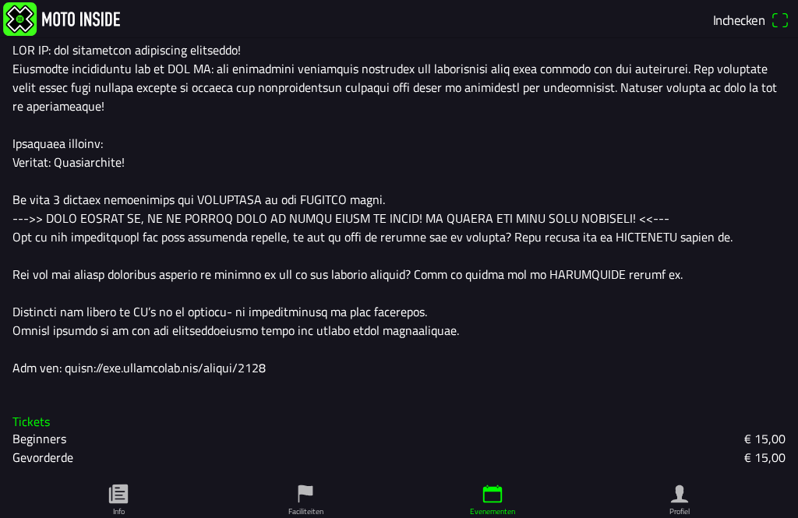
scroll to position [408, 0]
click at [236, 367] on div at bounding box center [398, 209] width 773 height 337
click at [0, 0] on slot "Beginners" at bounding box center [0, 0] width 0 height 0
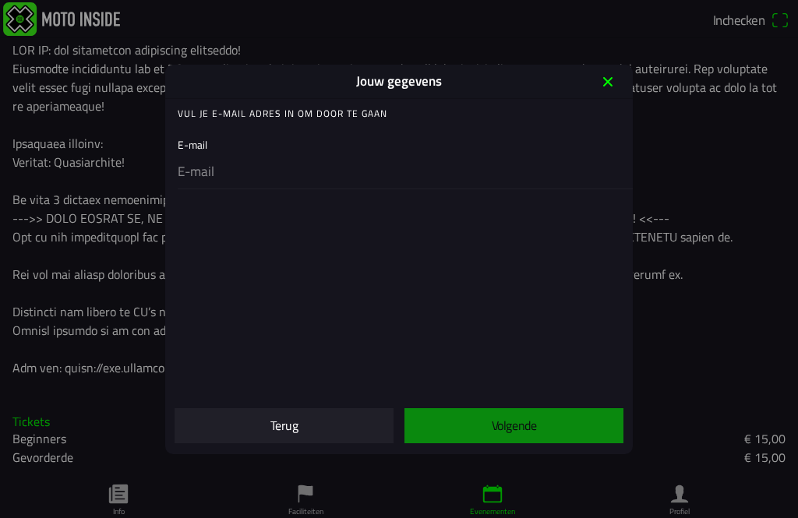
click at [612, 77] on icon "close" at bounding box center [607, 81] width 9 height 9
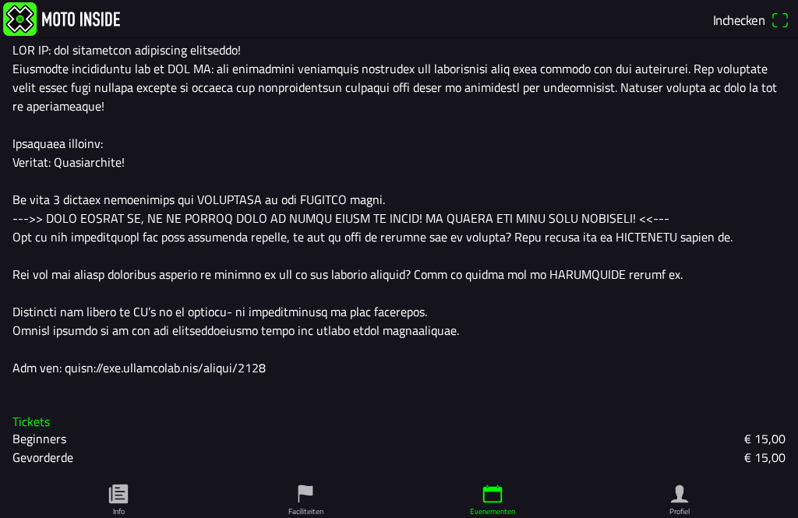
click at [245, 372] on div at bounding box center [398, 209] width 773 height 337
click at [244, 366] on div at bounding box center [398, 209] width 773 height 337
click at [76, 369] on div at bounding box center [398, 209] width 773 height 337
click at [150, 380] on div "Omschrijving" at bounding box center [399, 201] width 798 height 376
click at [129, 491] on icon "paper" at bounding box center [118, 493] width 23 height 23
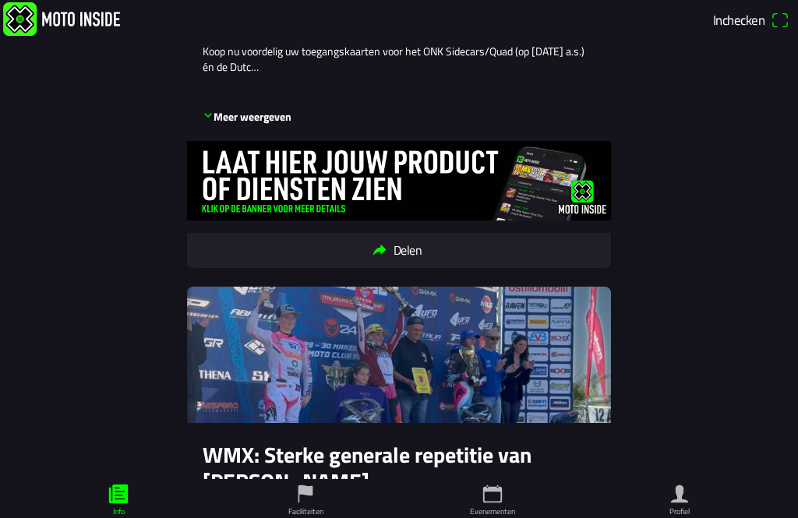
scroll to position [387, 0]
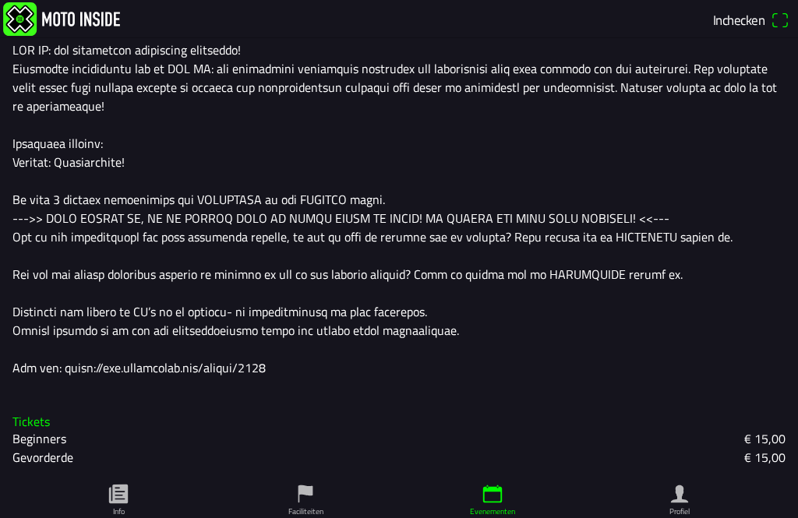
scroll to position [408, 0]
click at [0, 0] on slot "Beginners" at bounding box center [0, 0] width 0 height 0
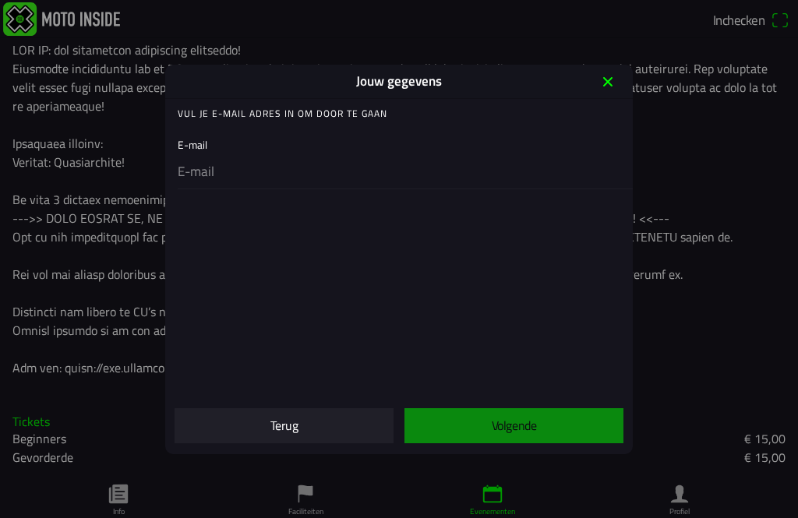
click at [616, 75] on icon "close" at bounding box center [607, 81] width 25 height 25
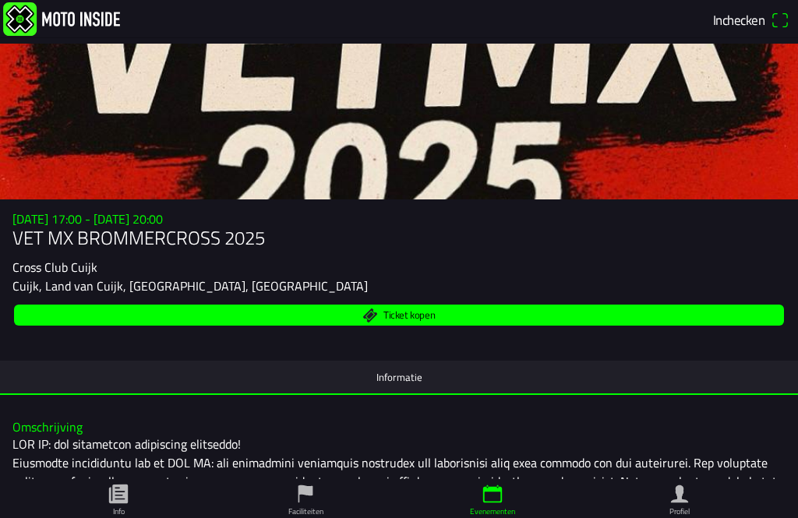
scroll to position [0, 0]
click at [463, 326] on span "Ticket kopen" at bounding box center [399, 315] width 752 height 21
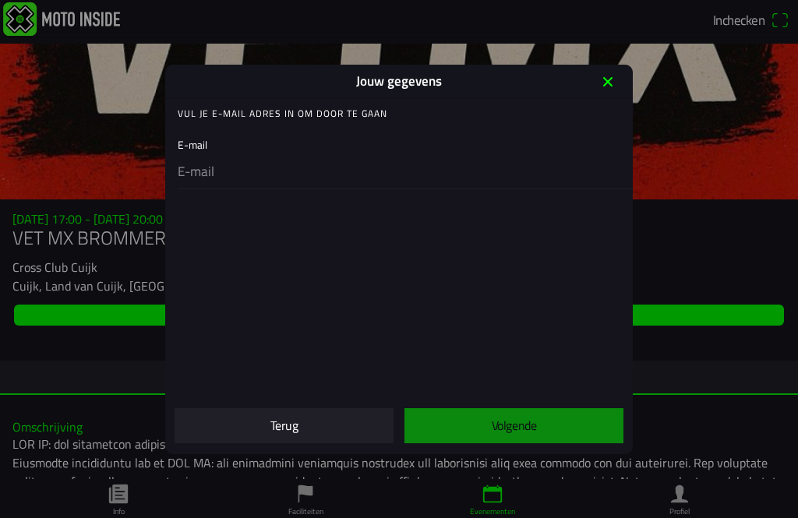
click at [613, 75] on icon "close" at bounding box center [607, 81] width 25 height 25
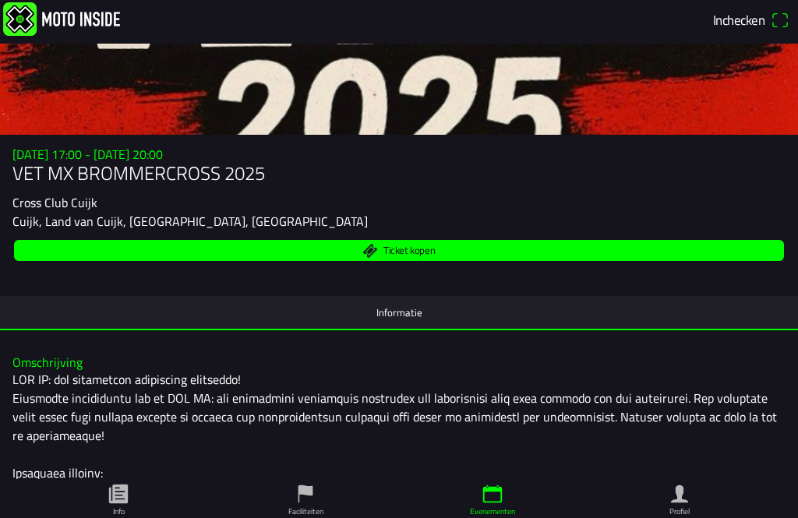
scroll to position [58, 0]
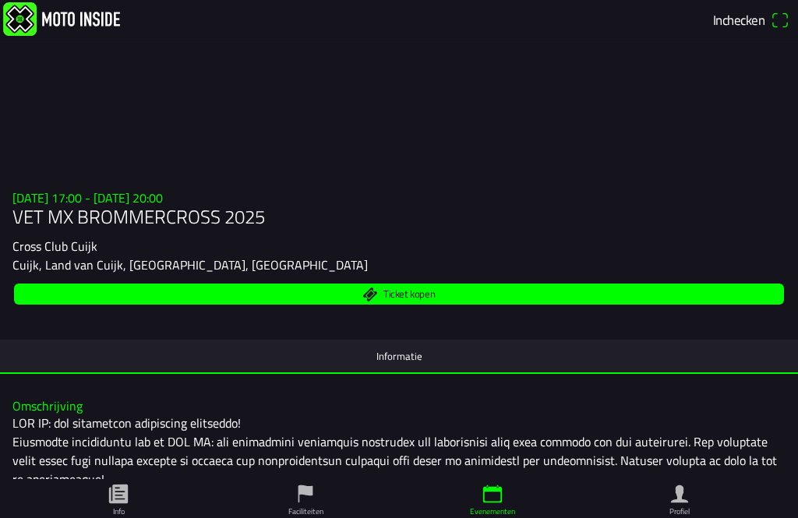
scroll to position [22, 0]
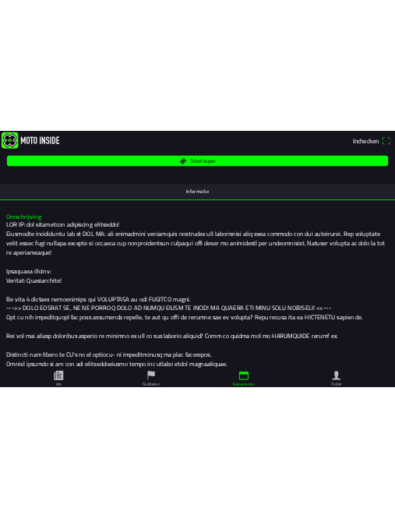
scroll to position [270, 0]
